Goal: Complete application form

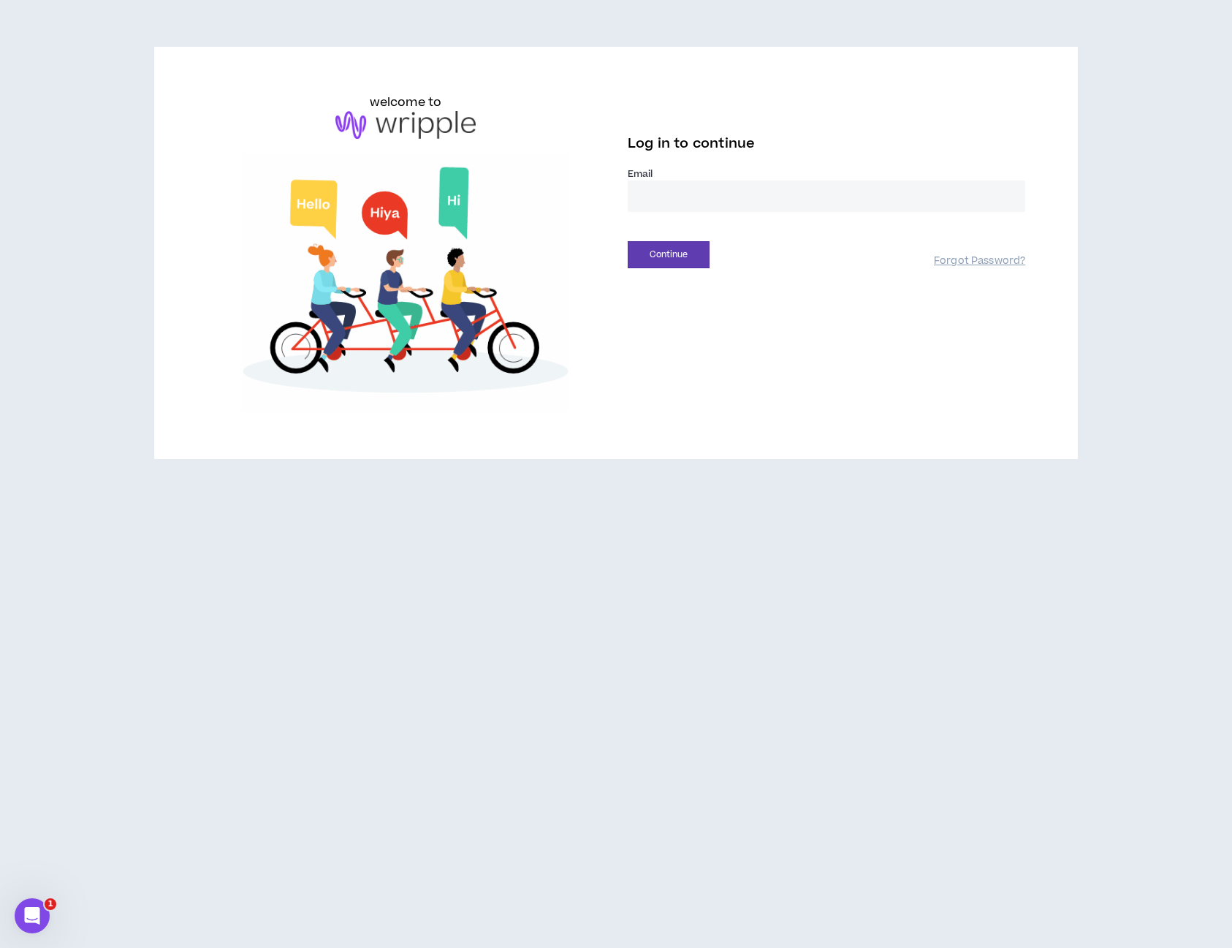
click at [650, 189] on input "email" at bounding box center [827, 196] width 398 height 31
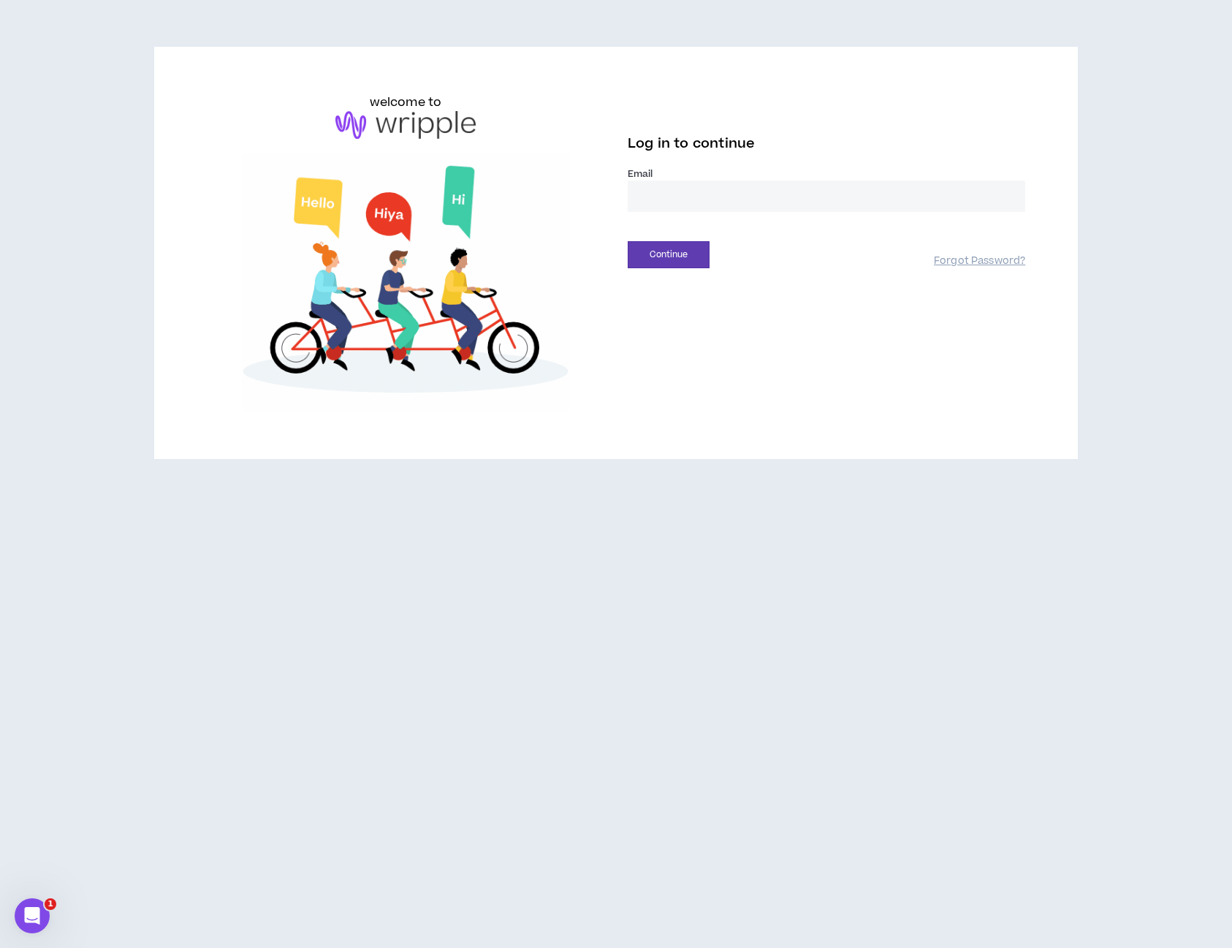
type input "**********"
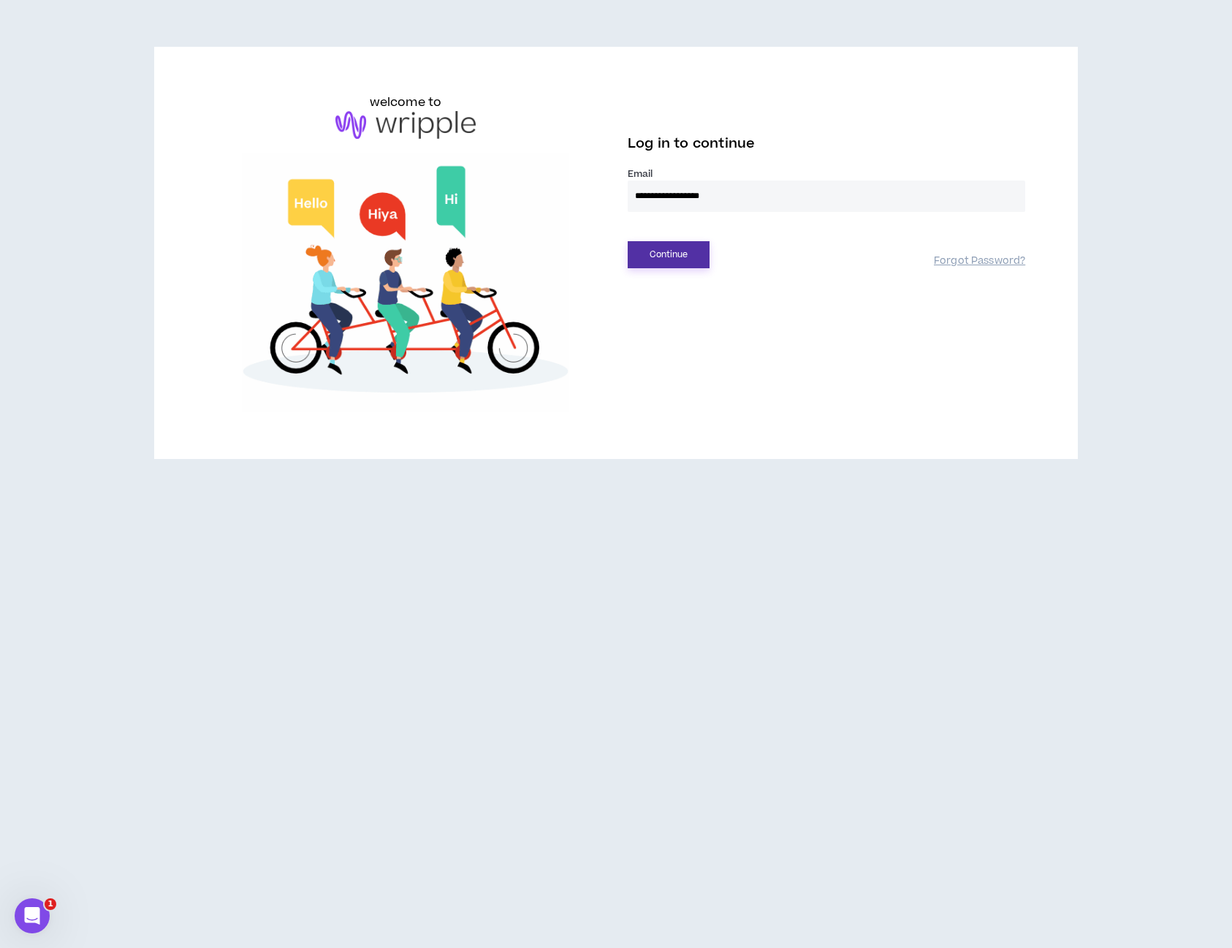
click at [684, 251] on button "Continue" at bounding box center [669, 254] width 82 height 27
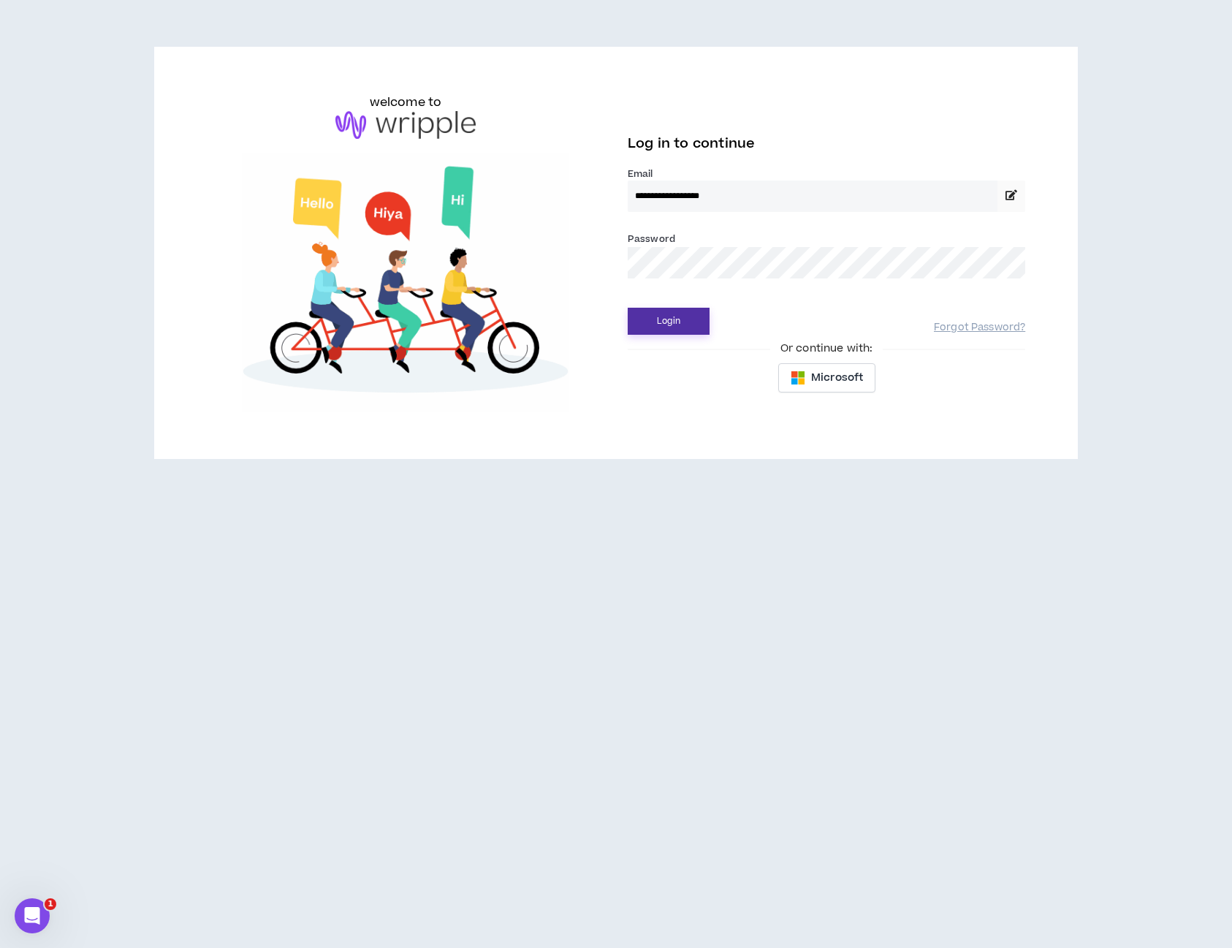
click at [680, 317] on button "Login" at bounding box center [669, 321] width 82 height 27
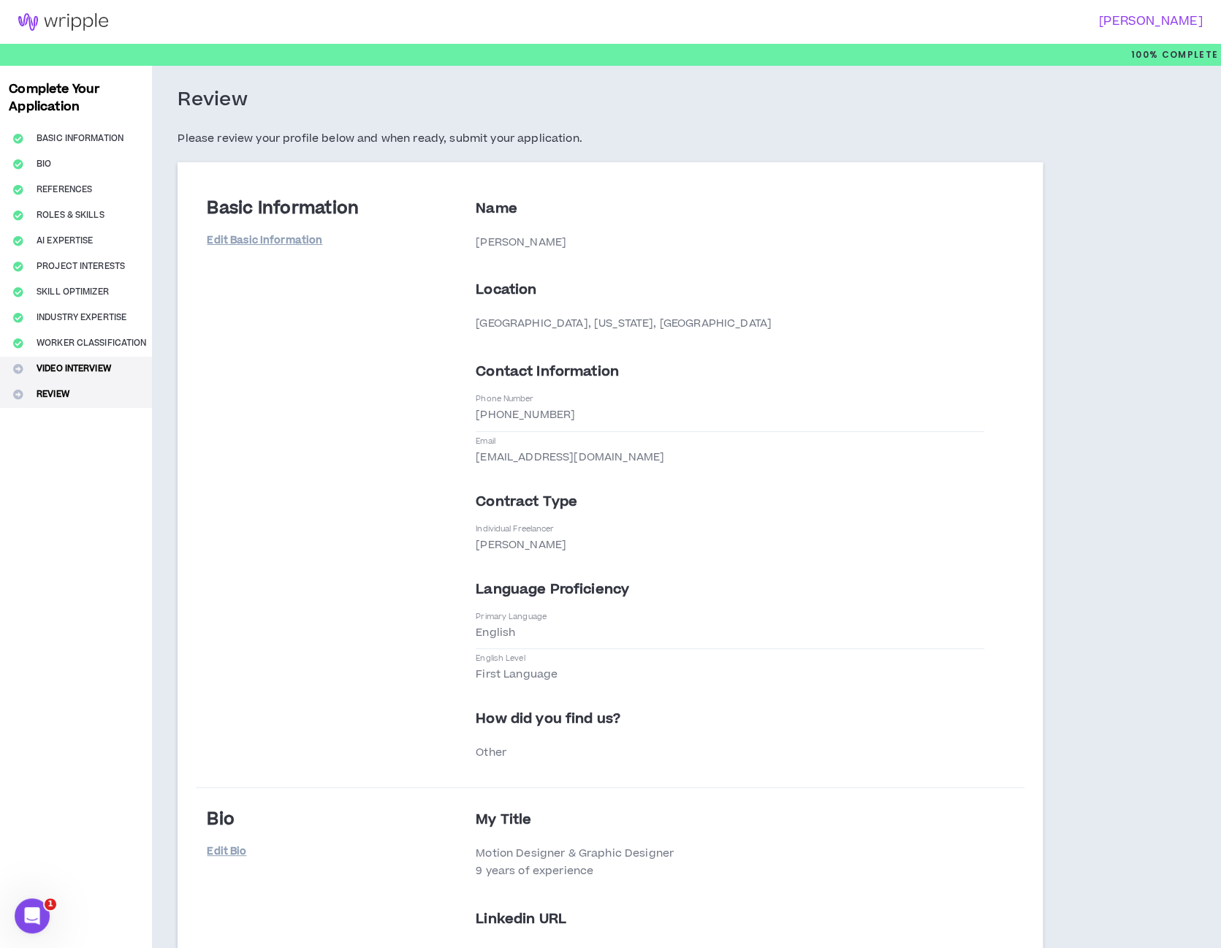
click at [114, 365] on button "Video Interview" at bounding box center [76, 370] width 152 height 26
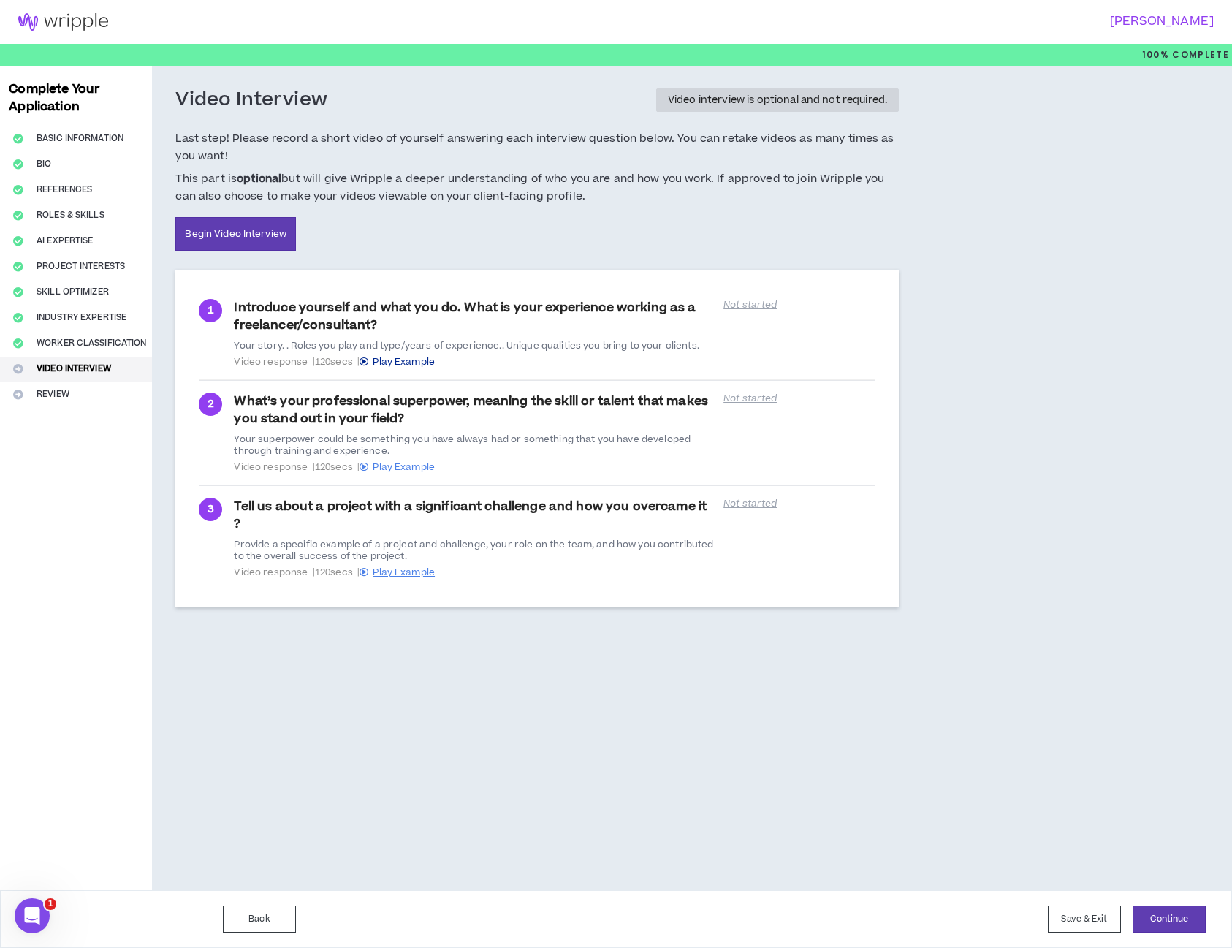
click at [405, 363] on span "Play Example" at bounding box center [404, 361] width 62 height 13
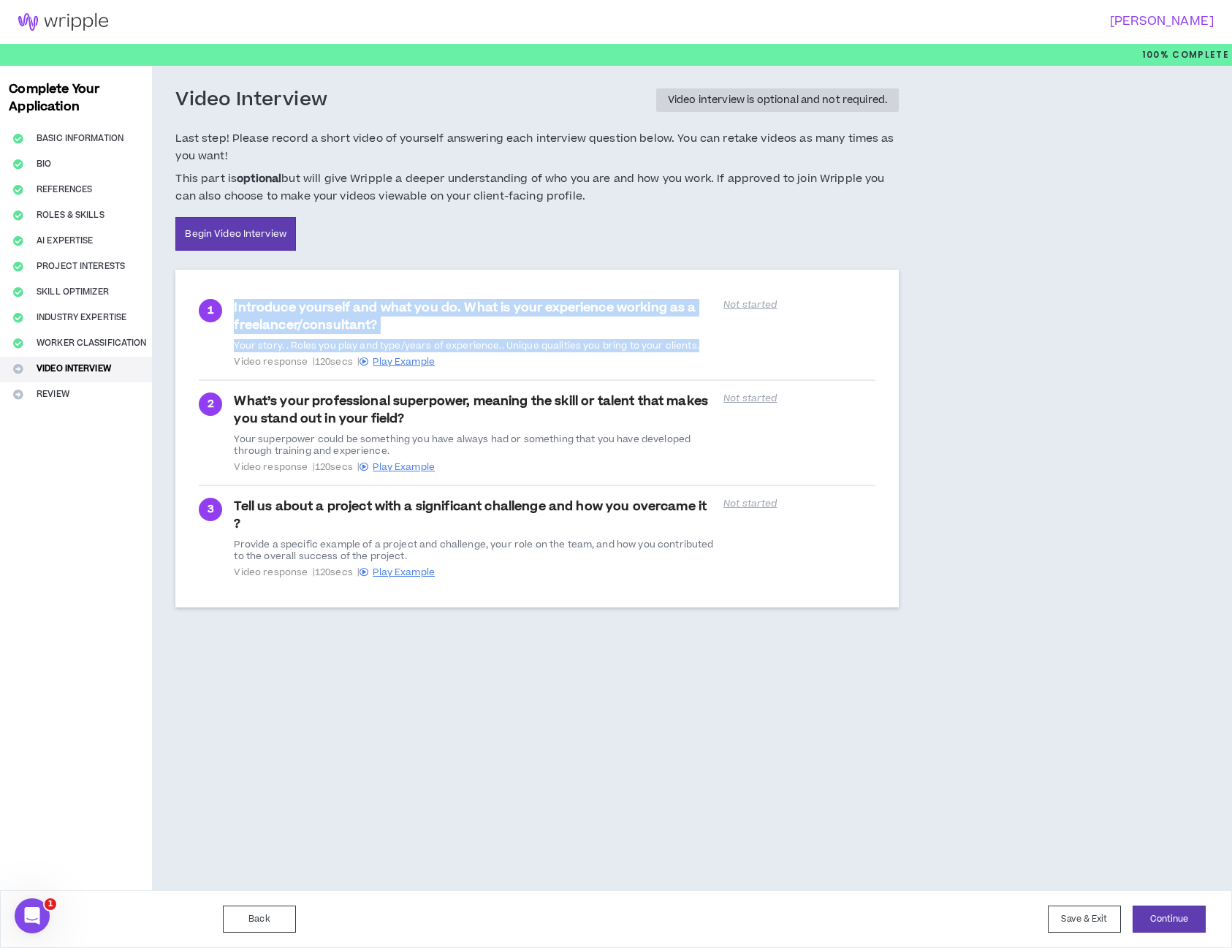
drag, startPoint x: 703, startPoint y: 341, endPoint x: 232, endPoint y: 314, distance: 471.4
click at [232, 314] on div "1 Introduce yourself and what you do. What is your experience working as a free…" at bounding box center [537, 333] width 677 height 69
copy div "Introduce yourself and what you do. What is your experience working as a freela…"
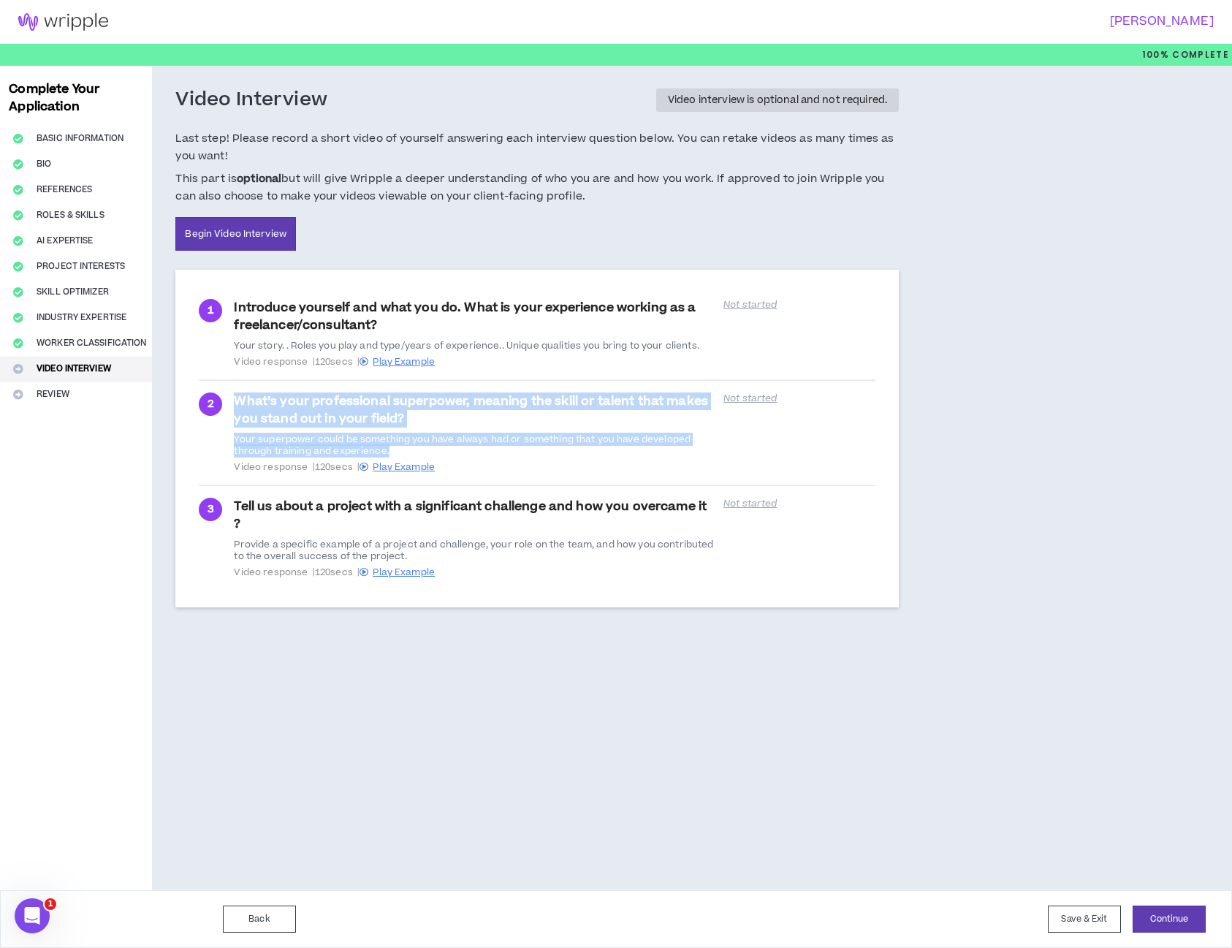
drag, startPoint x: 398, startPoint y: 454, endPoint x: 233, endPoint y: 393, distance: 175.9
click at [233, 393] on div "2 What’s your professional superpower, meaning the skill or talent that makes y…" at bounding box center [537, 432] width 677 height 80
copy div "What’s your professional superpower, meaning the skill or talent that makes you…"
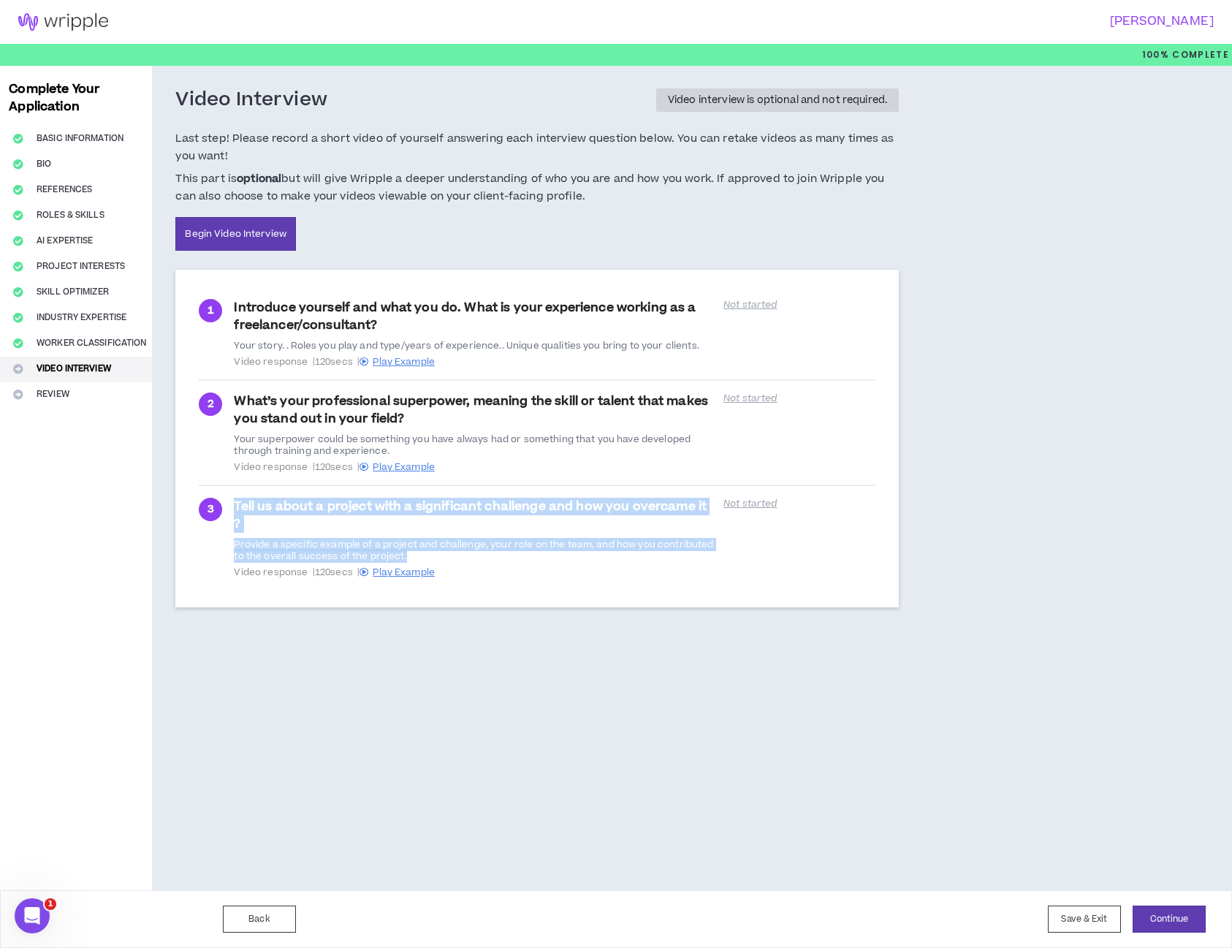
drag, startPoint x: 421, startPoint y: 552, endPoint x: 235, endPoint y: 498, distance: 193.1
click at [235, 498] on div "Tell us about a project with a significant challenge and how you overcame it ? …" at bounding box center [474, 538] width 481 height 80
copy div "Tell us about a project with a significant challenge and how you overcame it ? …"
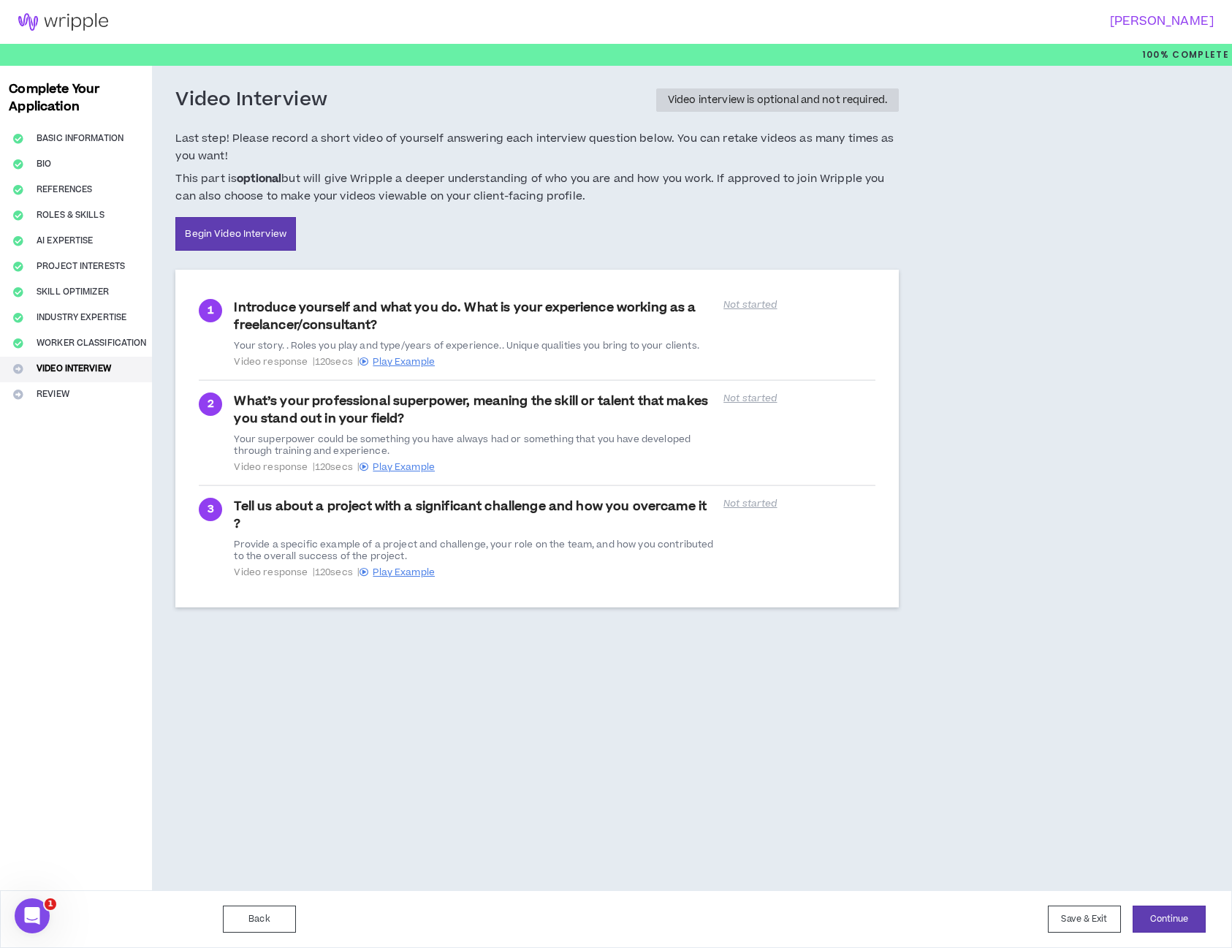
click at [648, 567] on span "Video response | 120 secs | Play Example" at bounding box center [474, 572] width 481 height 12
click at [234, 224] on link "Begin Video Interview" at bounding box center [235, 234] width 121 height 34
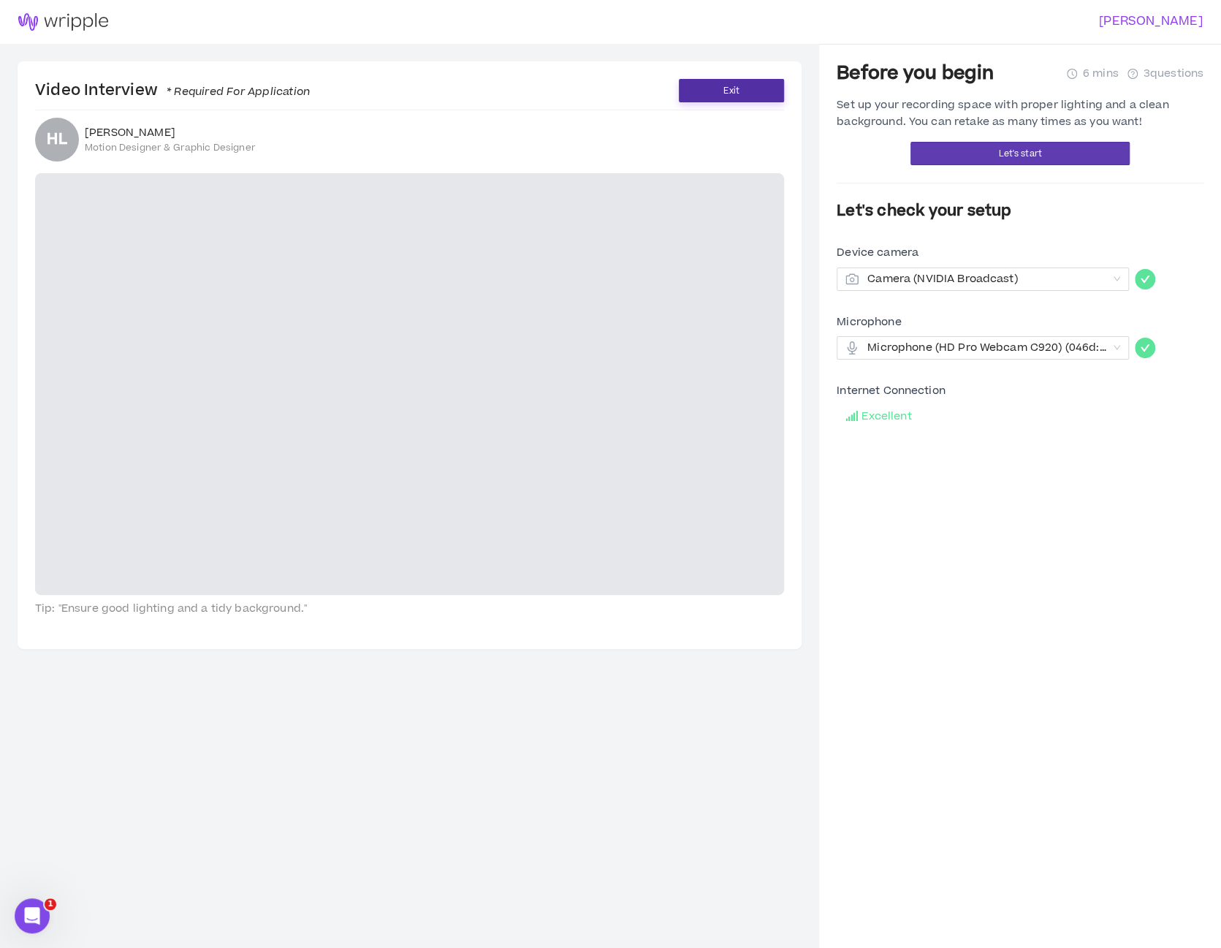
click at [714, 91] on button "Exit" at bounding box center [731, 90] width 105 height 23
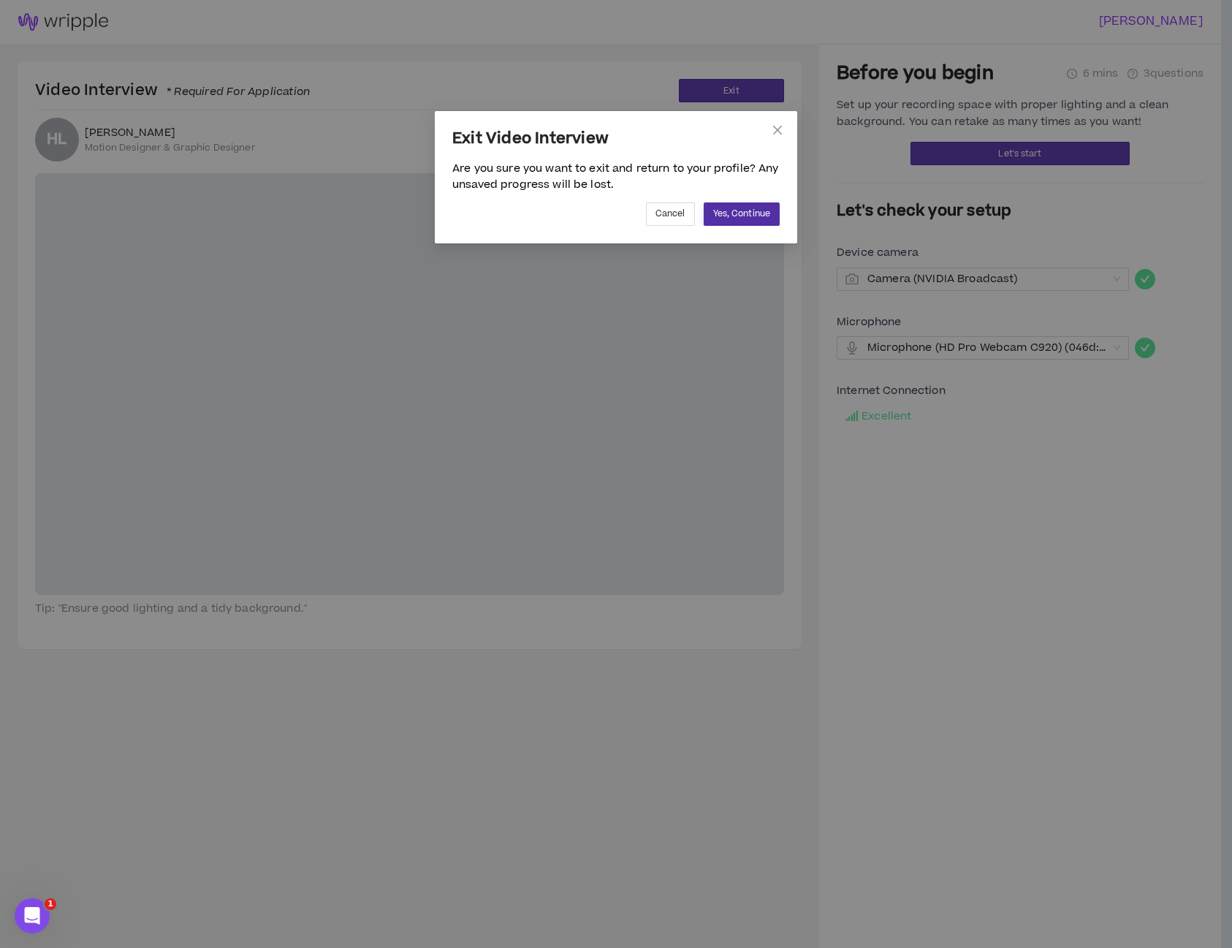
click at [756, 208] on span "Yes, Continue" at bounding box center [741, 214] width 57 height 14
